Goal: Task Accomplishment & Management: Complete application form

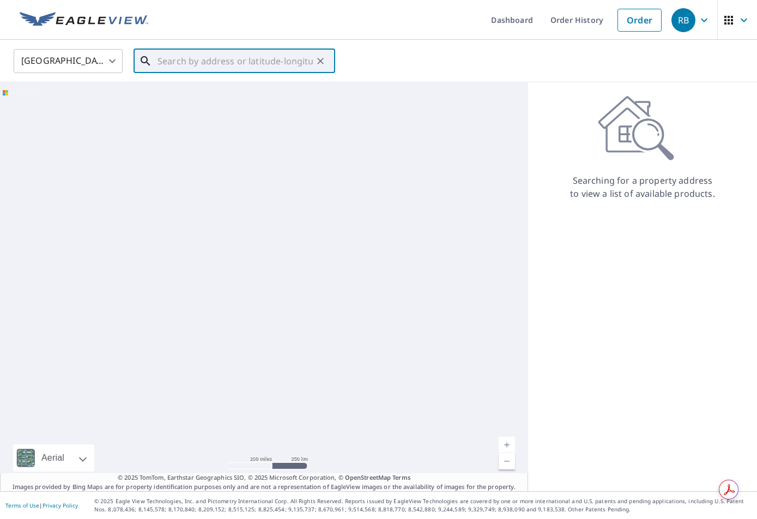
click at [187, 66] on input "text" at bounding box center [234, 61] width 155 height 31
paste input "[STREET_ADDRESS][PERSON_NAME]"
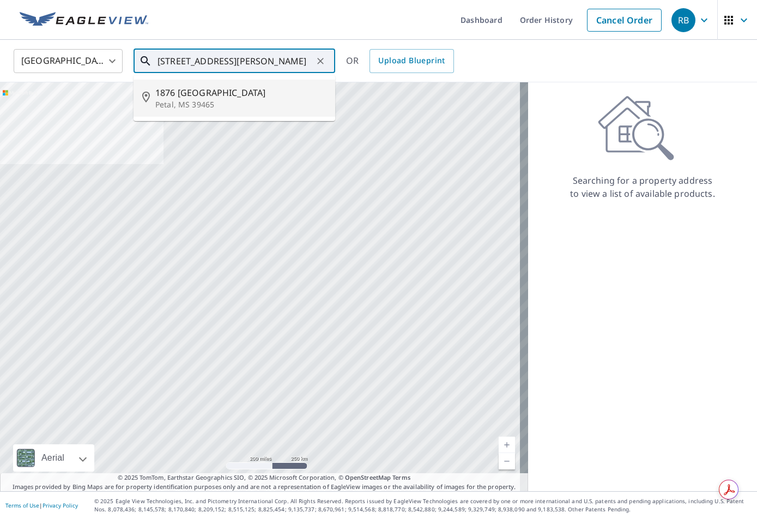
click at [187, 91] on span "1876 [GEOGRAPHIC_DATA]" at bounding box center [240, 92] width 171 height 13
type input "[STREET_ADDRESS]"
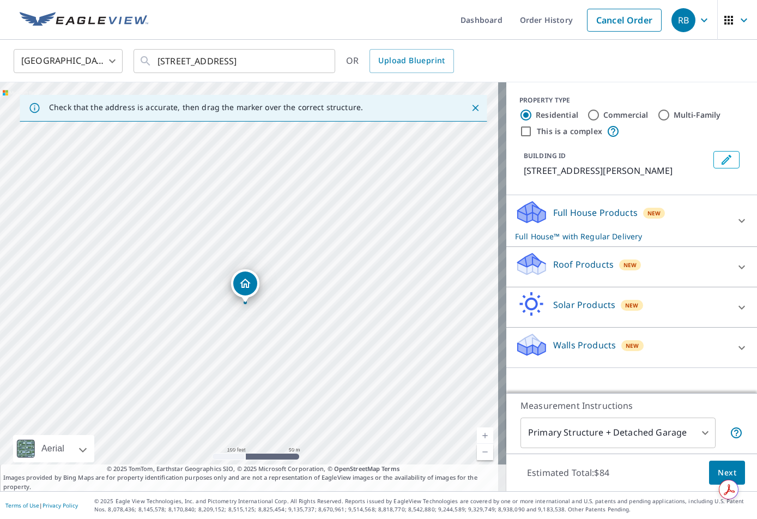
click at [717, 468] on span "Next" at bounding box center [726, 473] width 19 height 14
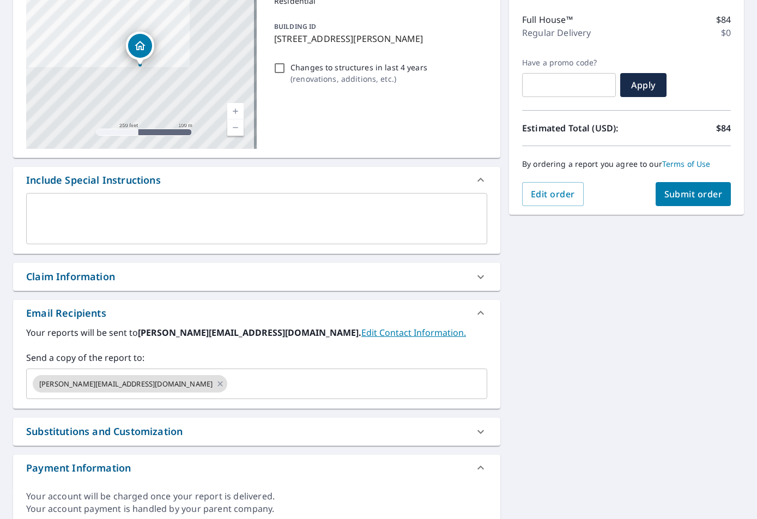
scroll to position [175, 0]
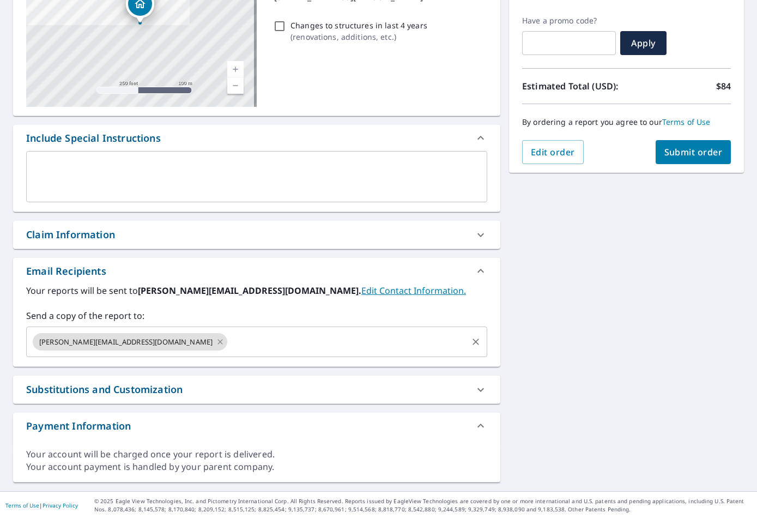
click at [216, 338] on icon at bounding box center [220, 342] width 9 height 12
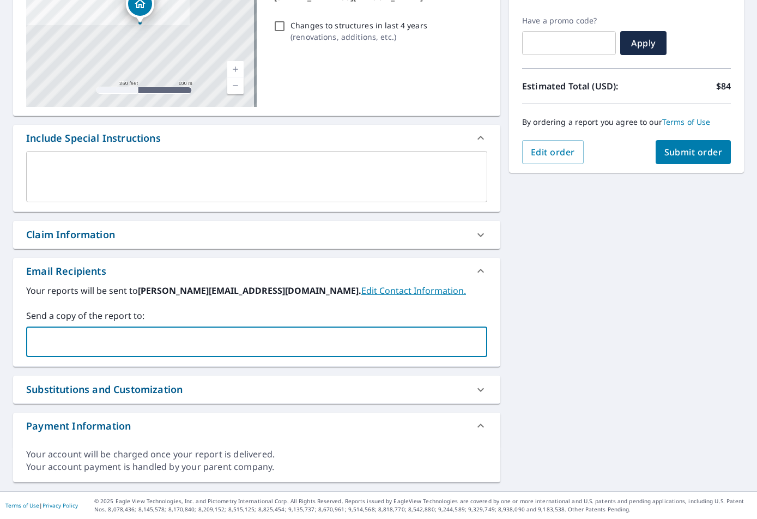
click at [173, 334] on input "text" at bounding box center [248, 341] width 435 height 21
type input "[EMAIL_ADDRESS][DOMAIN_NAME]"
click at [675, 146] on span "Submit order" at bounding box center [693, 152] width 58 height 12
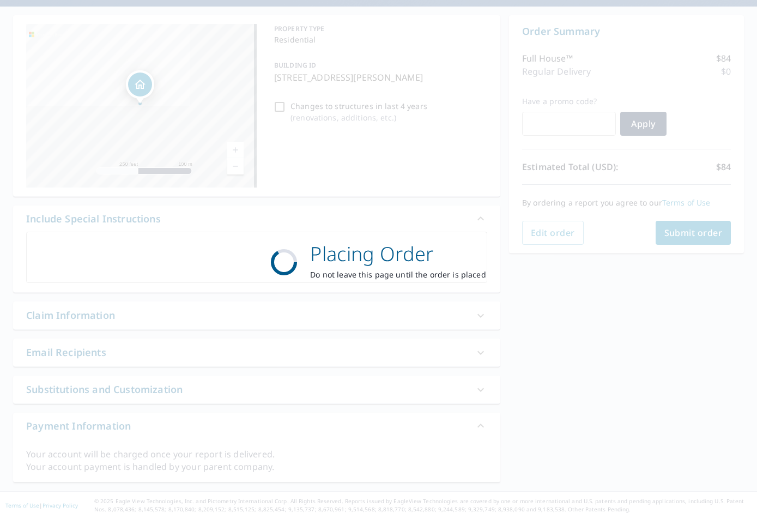
scroll to position [94, 0]
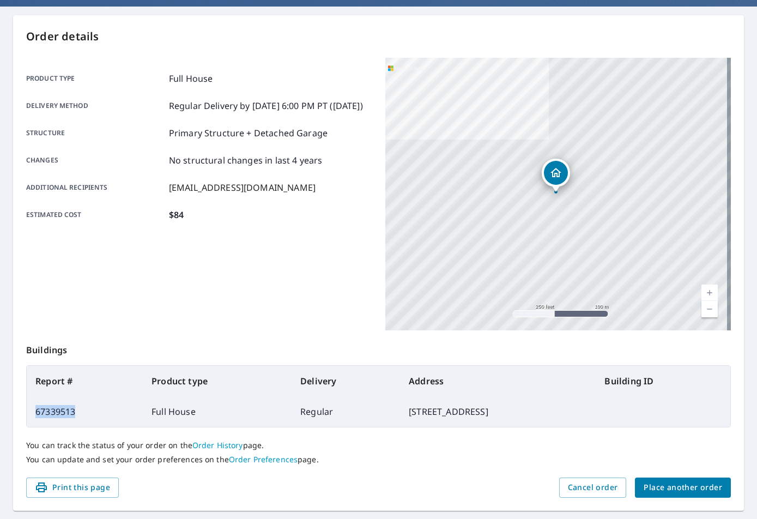
drag, startPoint x: 90, startPoint y: 411, endPoint x: 34, endPoint y: 412, distance: 56.7
click at [34, 412] on td "67339513" at bounding box center [85, 411] width 116 height 31
copy td "67339513"
